Goal: Obtain resource: Download file/media

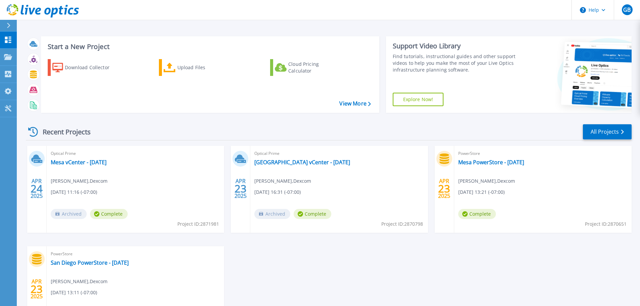
click at [424, 100] on link "Explore Now!" at bounding box center [418, 99] width 51 height 13
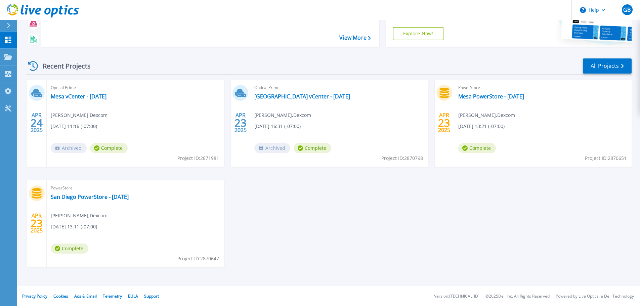
scroll to position [66, 0]
click at [101, 197] on link "San Diego PowerStore - April 2025" at bounding box center [90, 196] width 78 height 7
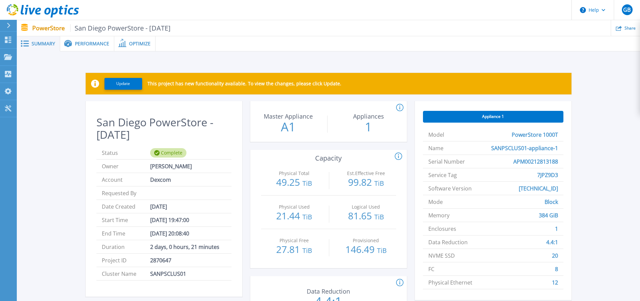
click at [91, 46] on span "Performance" at bounding box center [92, 43] width 34 height 5
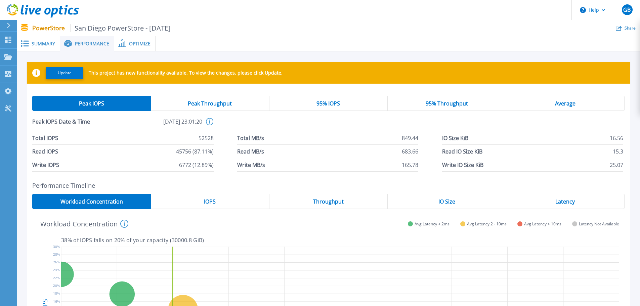
click at [213, 103] on span "Peak Throughput" at bounding box center [210, 103] width 44 height 5
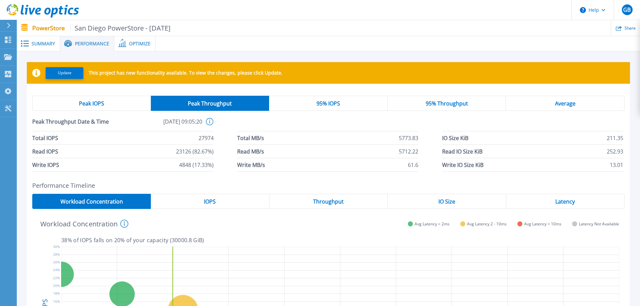
click at [311, 105] on div "95% IOPS" at bounding box center [328, 103] width 119 height 15
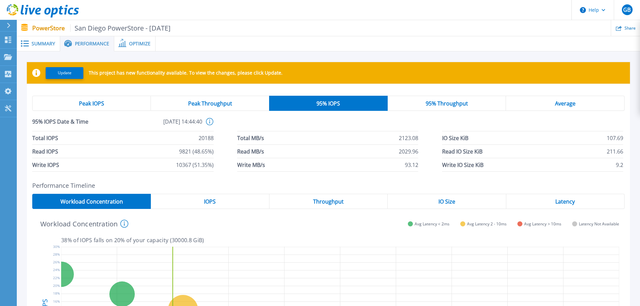
click at [428, 106] on span "95% Throughput" at bounding box center [446, 103] width 42 height 5
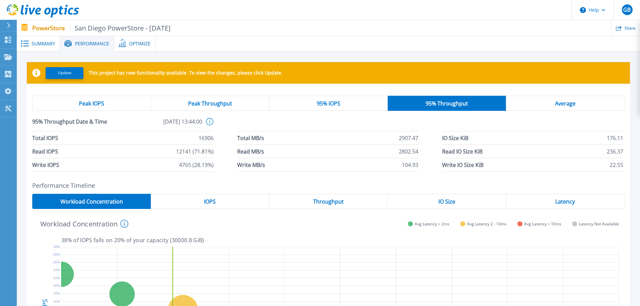
click at [534, 105] on div "Average" at bounding box center [565, 103] width 119 height 15
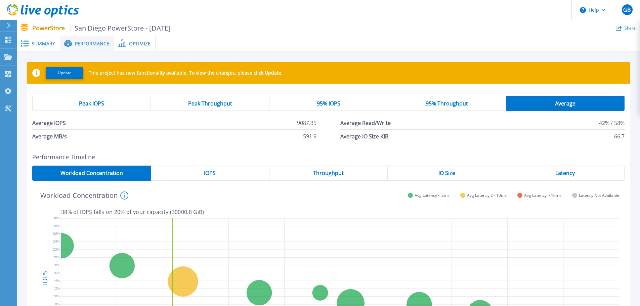
click at [137, 45] on span "Optimize" at bounding box center [139, 43] width 21 height 5
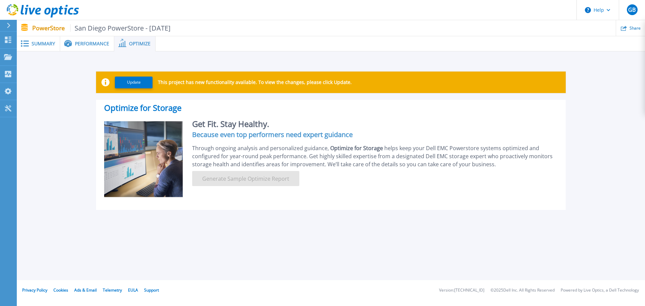
click at [84, 44] on span "Performance" at bounding box center [92, 43] width 34 height 5
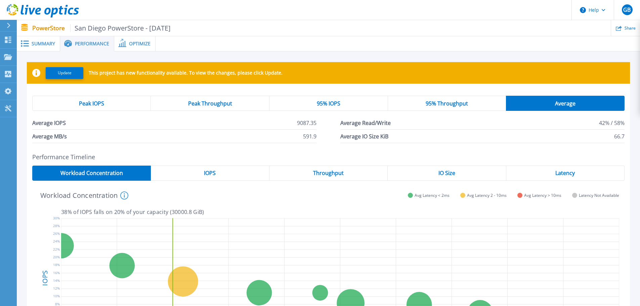
click at [41, 44] on span "Summary" at bounding box center [44, 43] width 24 height 5
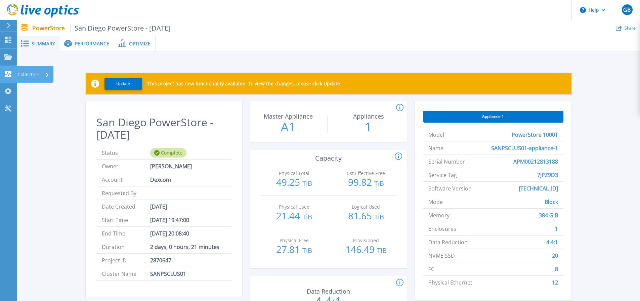
click at [10, 73] on icon at bounding box center [8, 74] width 6 height 6
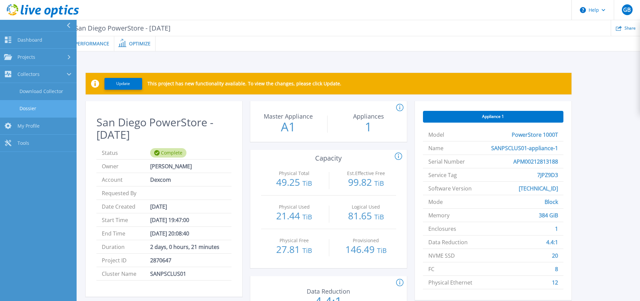
click at [34, 108] on link "Dossier" at bounding box center [38, 108] width 77 height 17
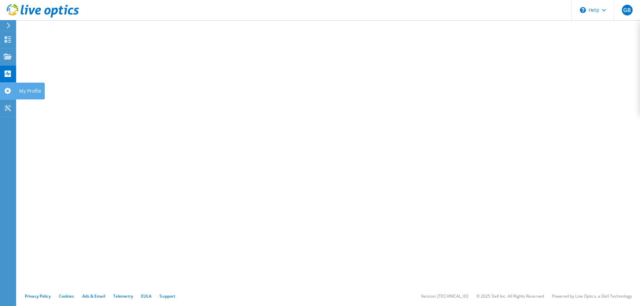
click at [8, 91] on icon at bounding box center [8, 91] width 8 height 6
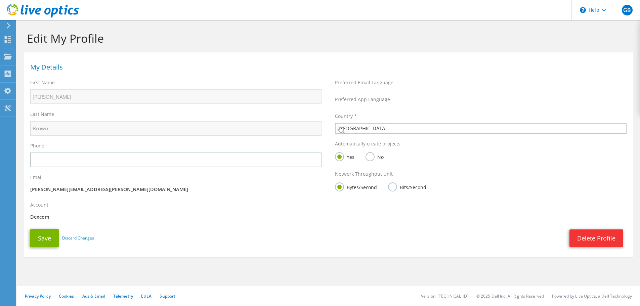
select select "224"
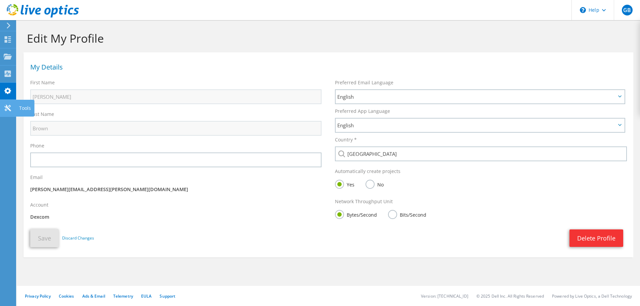
click at [7, 109] on icon at bounding box center [8, 108] width 8 height 6
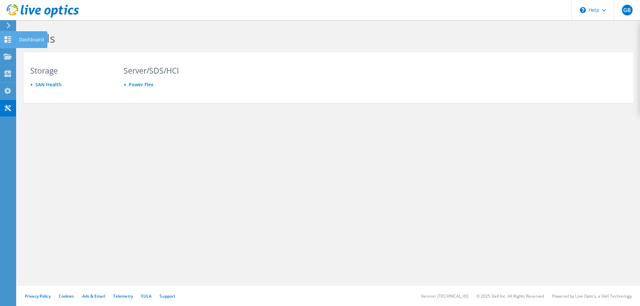
click at [8, 39] on icon at bounding box center [8, 39] width 8 height 6
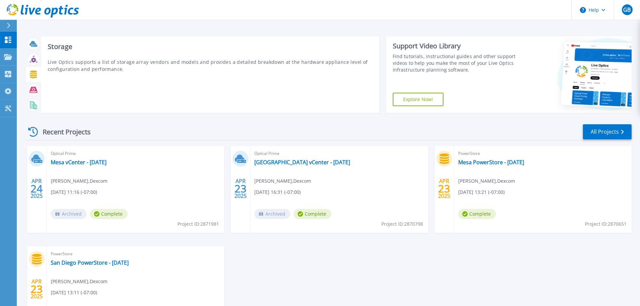
click at [33, 73] on icon at bounding box center [34, 75] width 8 height 8
click at [33, 105] on icon at bounding box center [34, 105] width 8 height 8
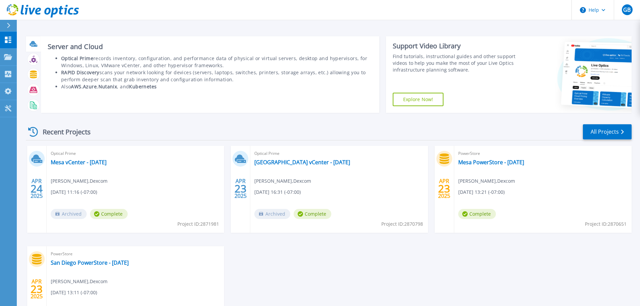
click at [33, 46] on icon at bounding box center [34, 46] width 6 height 2
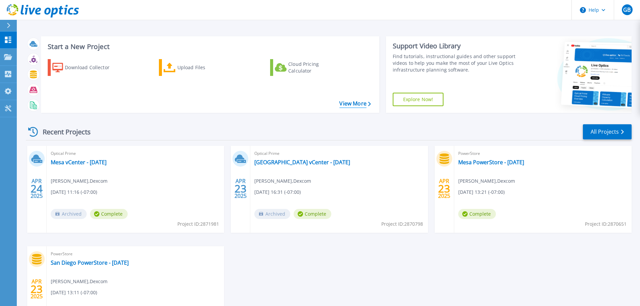
click at [356, 103] on link "View More" at bounding box center [354, 103] width 31 height 6
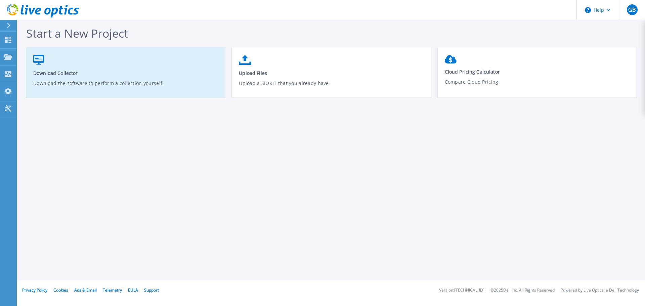
click at [57, 75] on span "Download Collector" at bounding box center [125, 73] width 185 height 6
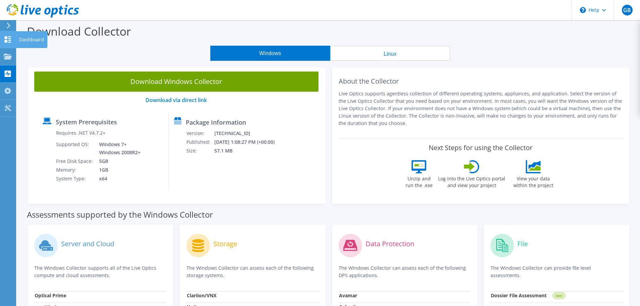
click at [7, 40] on icon at bounding box center [8, 39] width 8 height 6
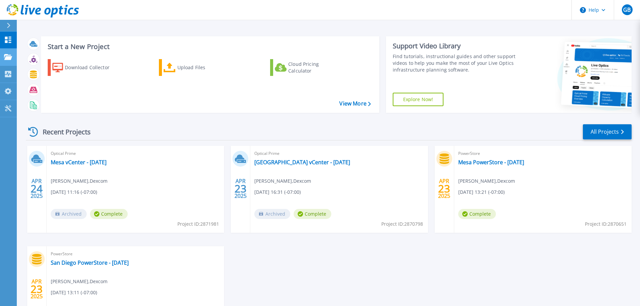
click at [5, 58] on icon at bounding box center [8, 57] width 8 height 6
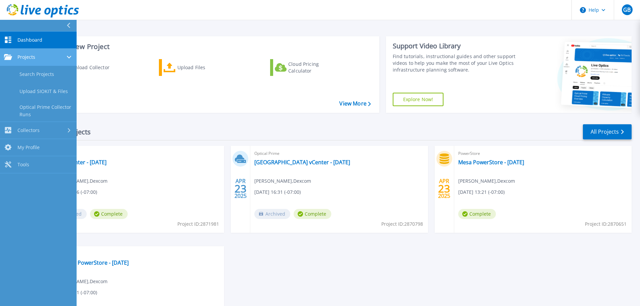
click at [6, 58] on icon at bounding box center [8, 57] width 8 height 6
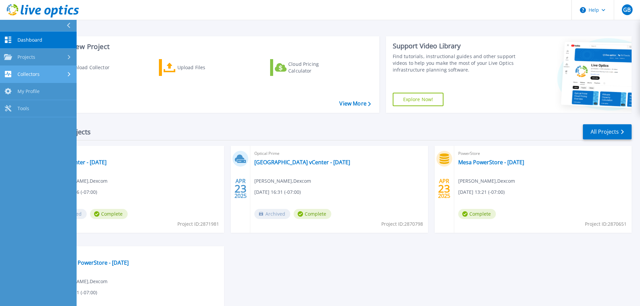
click at [8, 73] on icon at bounding box center [8, 74] width 6 height 6
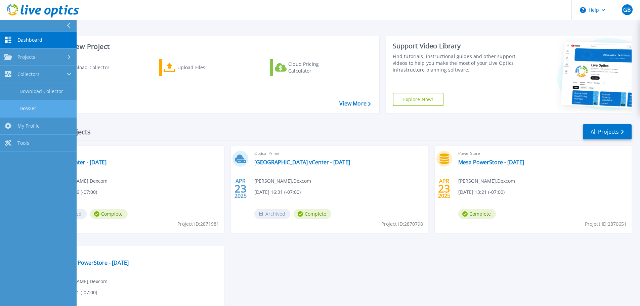
click at [31, 105] on link "Dossier" at bounding box center [38, 108] width 77 height 17
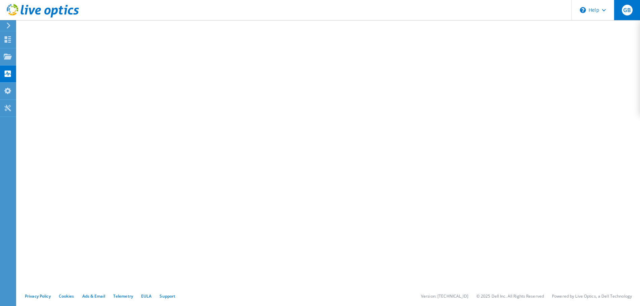
click at [625, 11] on span "GB" at bounding box center [627, 10] width 11 height 11
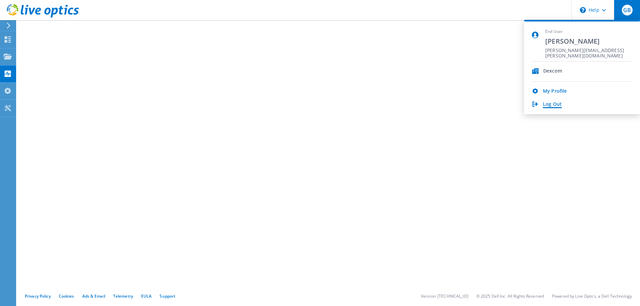
click at [545, 105] on link "Log Out" at bounding box center [552, 104] width 19 height 6
